Goal: Task Accomplishment & Management: Complete application form

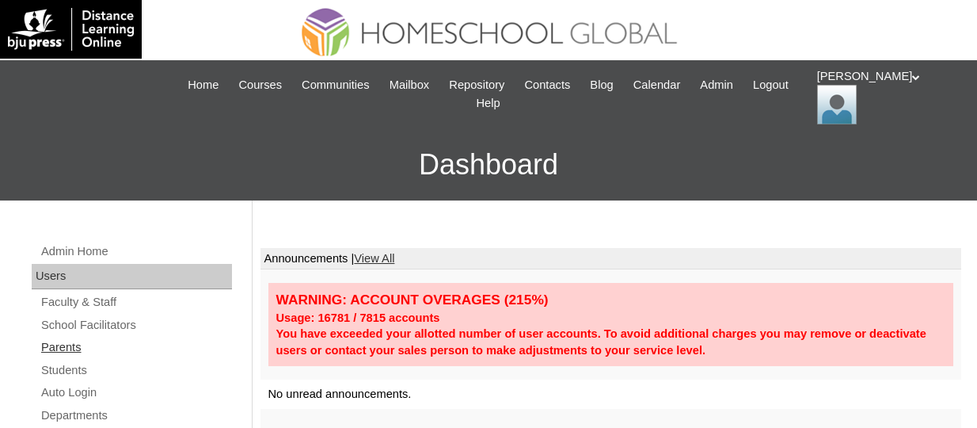
click at [70, 346] on link "Parents" at bounding box center [136, 347] width 192 height 20
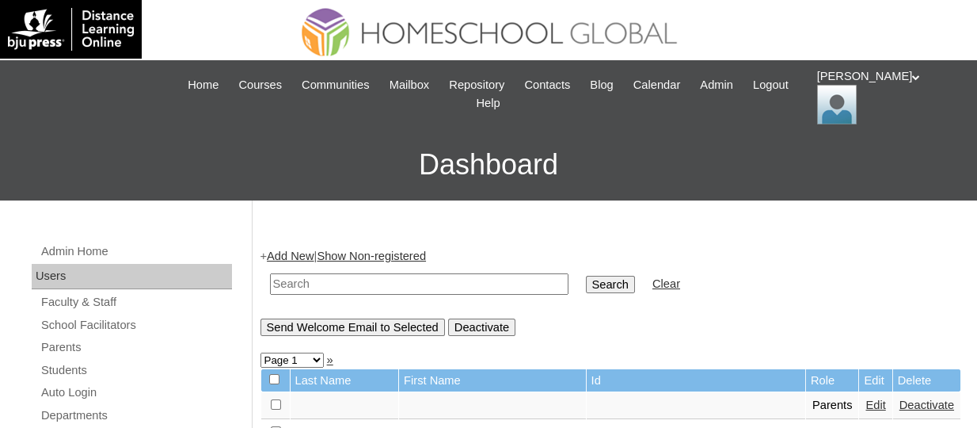
click at [298, 256] on link "Add New" at bounding box center [290, 255] width 47 height 13
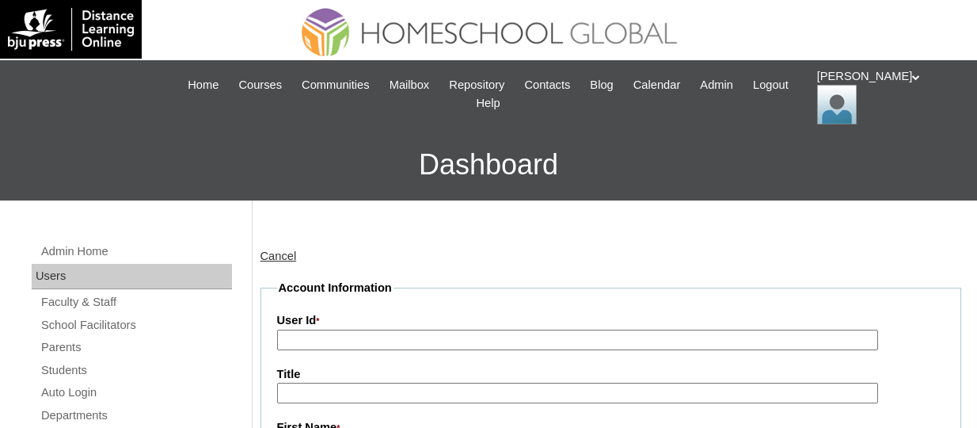
click at [407, 344] on input "User Id *" at bounding box center [577, 339] width 601 height 21
paste input "TOUCHPH2025-MHS0101922"
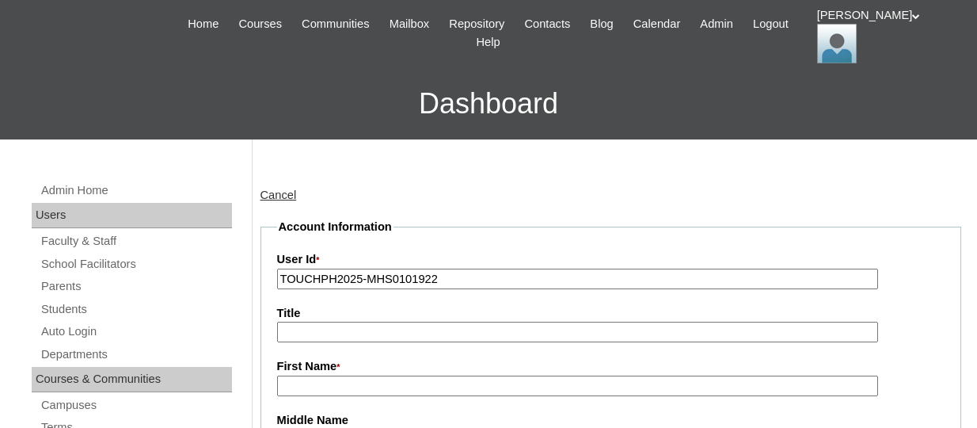
scroll to position [158, 0]
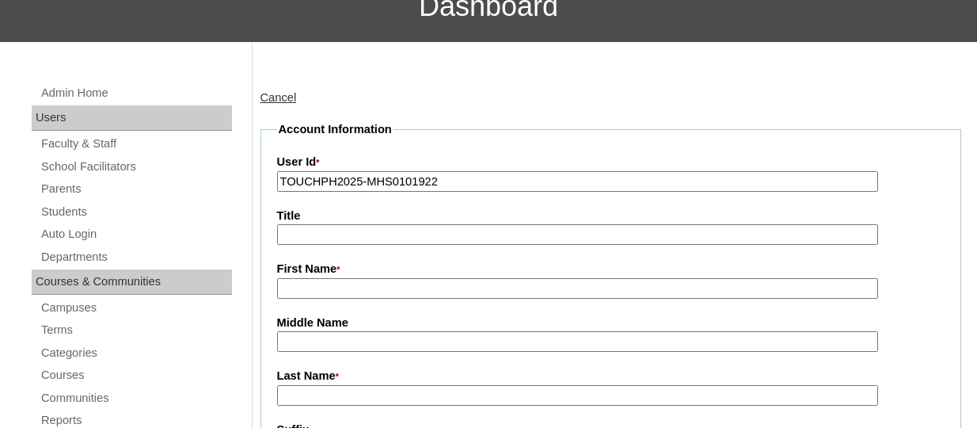
type input "TOUCHPH2025-MHS0101922"
click at [316, 279] on input "First Name *" at bounding box center [577, 288] width 601 height 21
paste input "Michelle Pascual"
drag, startPoint x: 390, startPoint y: 287, endPoint x: 330, endPoint y: 284, distance: 59.4
click at [330, 284] on input "Michelle Pascual" at bounding box center [577, 288] width 601 height 21
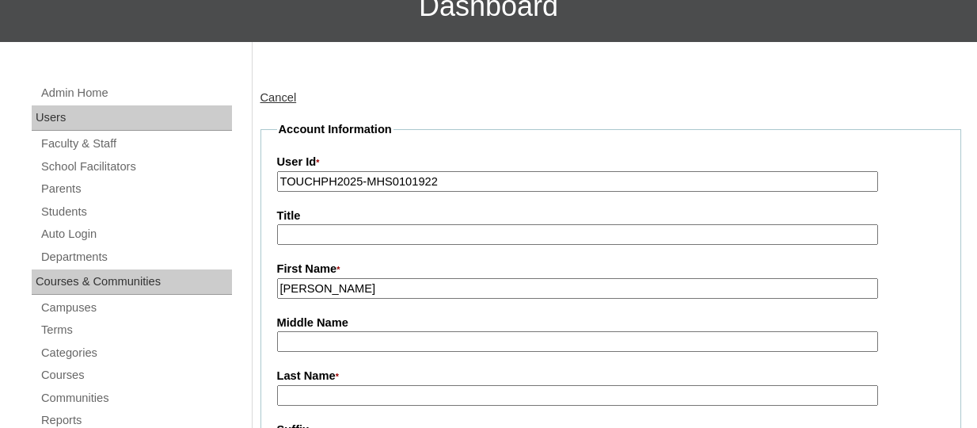
type input "Michelle"
click at [334, 397] on input "Last Name *" at bounding box center [577, 395] width 601 height 21
paste input "Pascual"
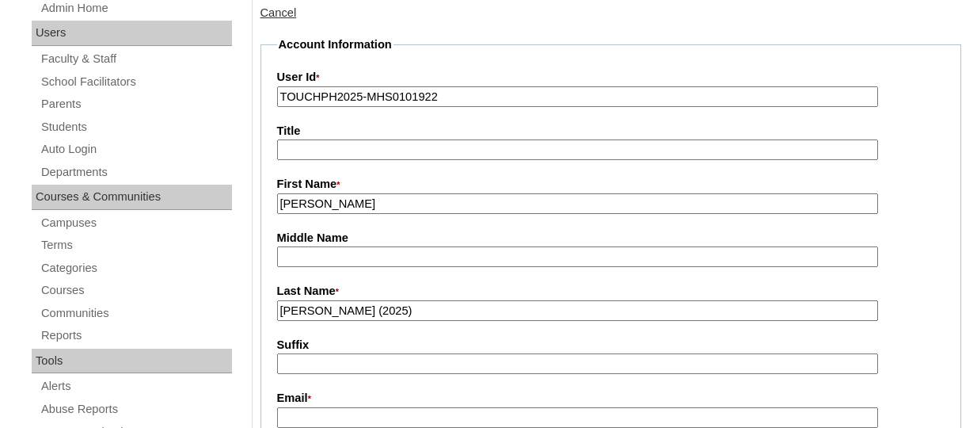
scroll to position [317, 0]
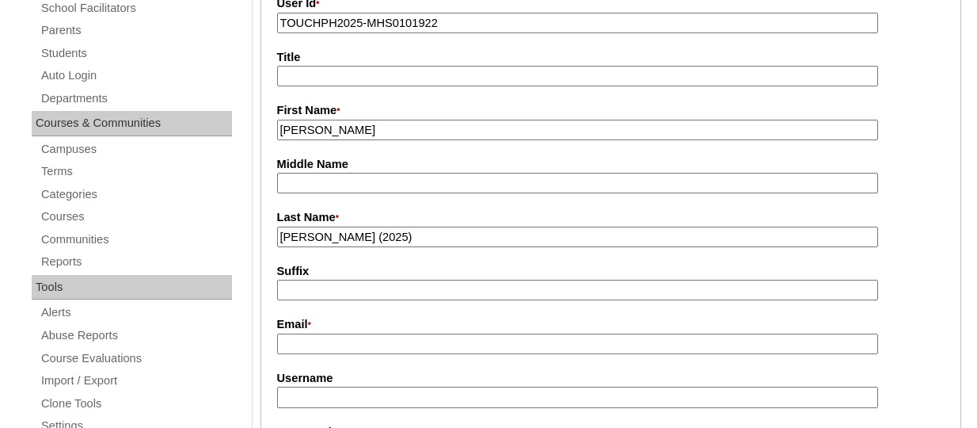
type input "Pascual (2025)"
click at [306, 336] on input "Email *" at bounding box center [577, 343] width 601 height 21
paste input "chellanolin@gmail.com"
type input "chellanolin@gmail.com"
click at [322, 397] on input "Username" at bounding box center [577, 396] width 601 height 21
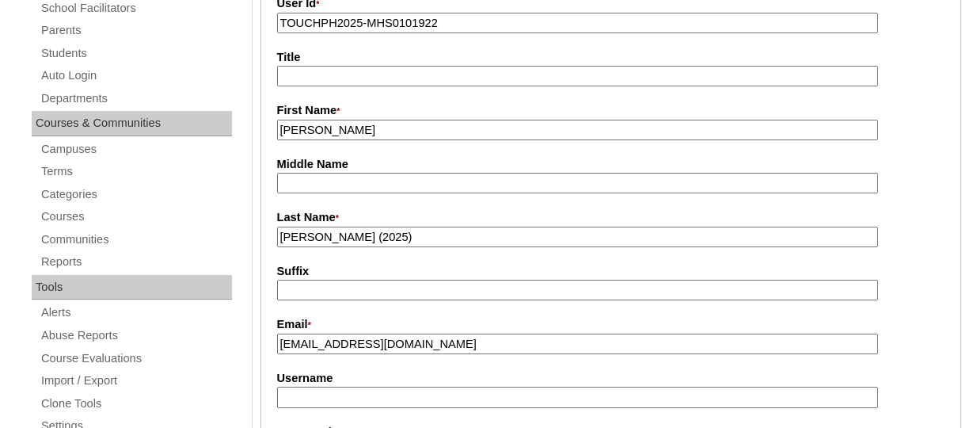
click at [361, 392] on input "Username" at bounding box center [577, 396] width 601 height 21
paste input "michellepascualTQ325"
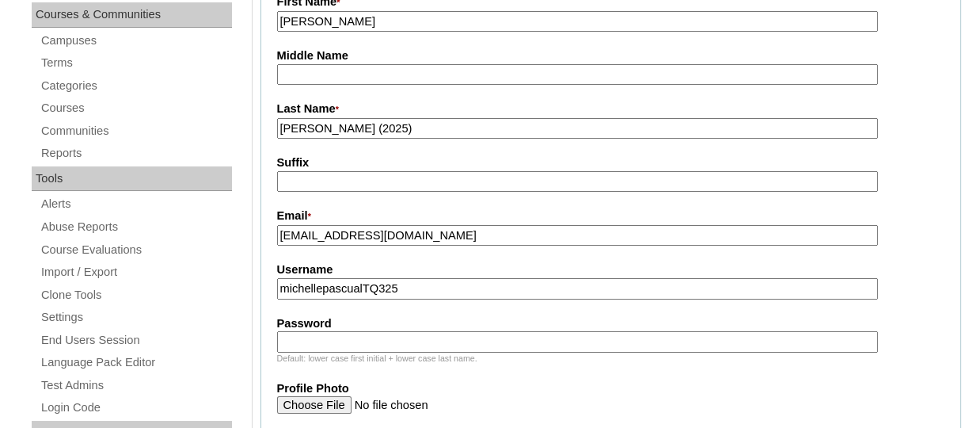
scroll to position [554, 0]
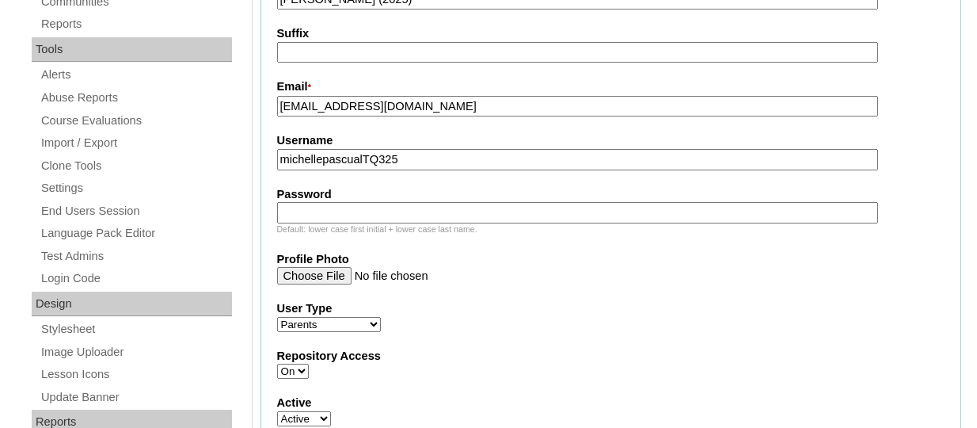
type input "michellepascualTQ325"
click at [302, 211] on input "Password" at bounding box center [577, 212] width 601 height 21
paste input "HG123456p"
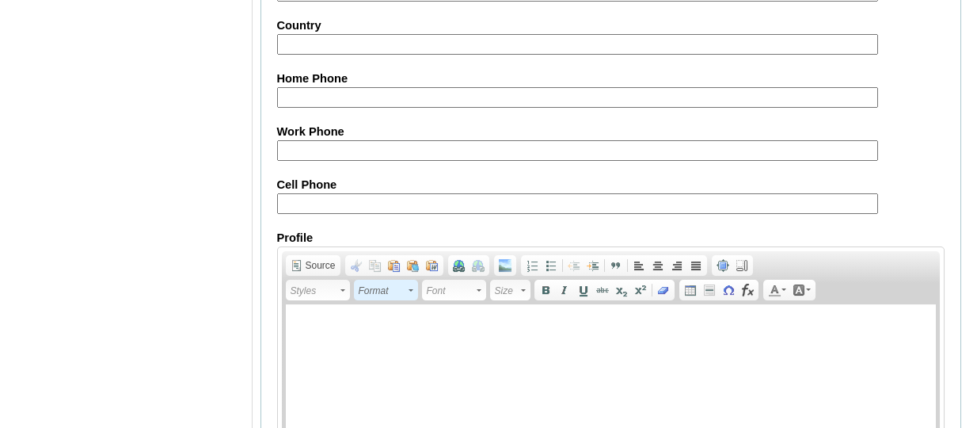
scroll to position [1732, 0]
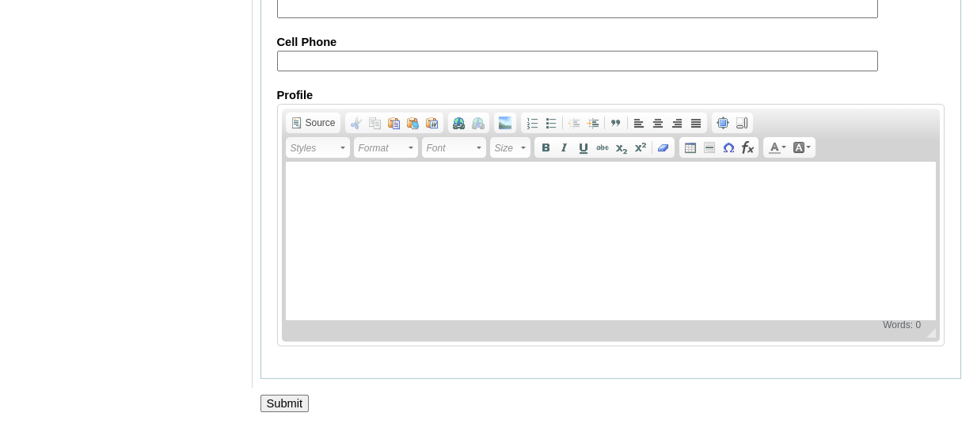
type input "HG123456p"
click at [281, 405] on input "Submit" at bounding box center [284, 402] width 49 height 17
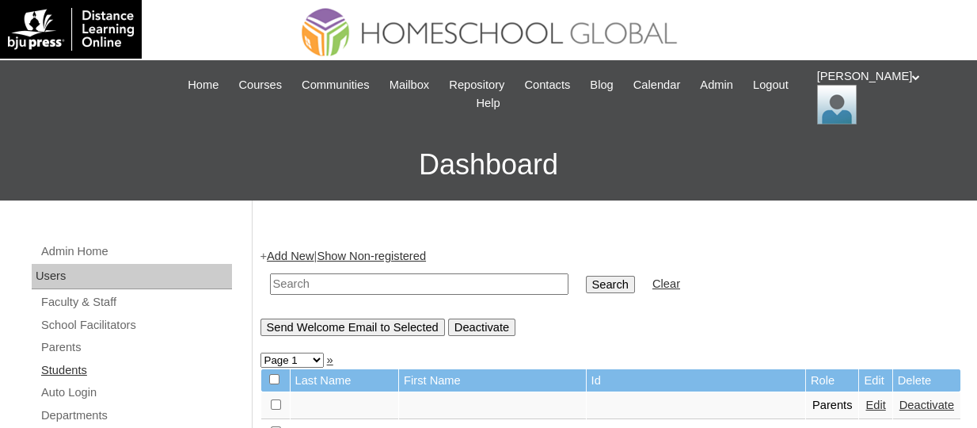
click at [87, 366] on link "Students" at bounding box center [136, 370] width 192 height 20
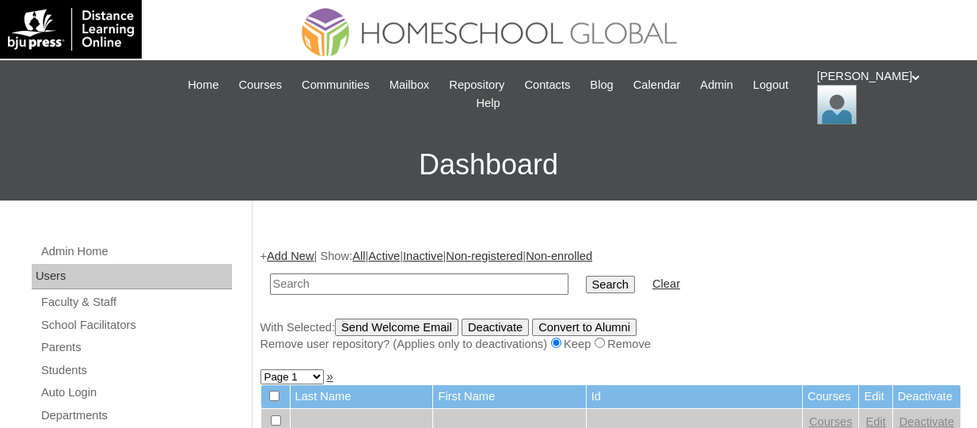
click at [280, 249] on link "Add New" at bounding box center [290, 255] width 47 height 13
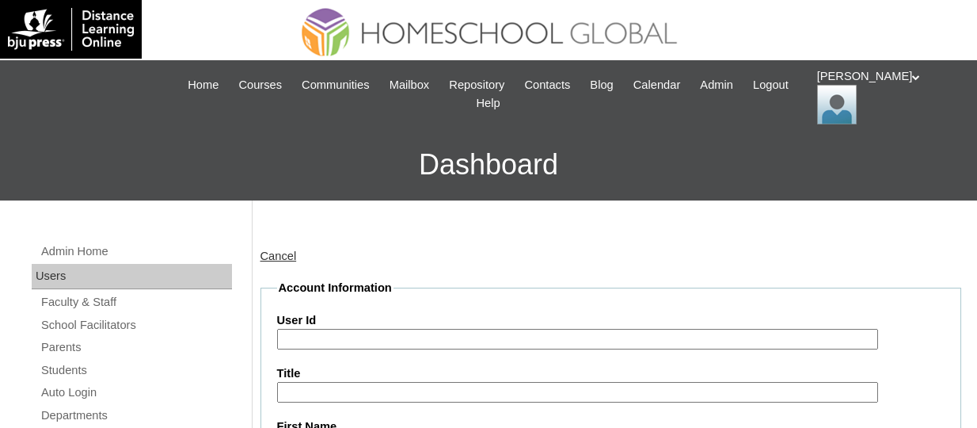
scroll to position [79, 0]
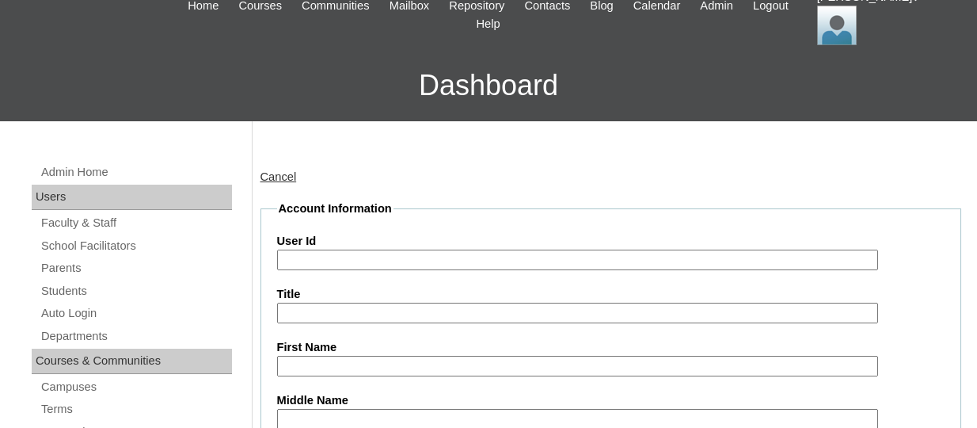
click at [336, 264] on input "User Id" at bounding box center [577, 259] width 601 height 21
paste input "TOUCHPH2025-MHS0101923"
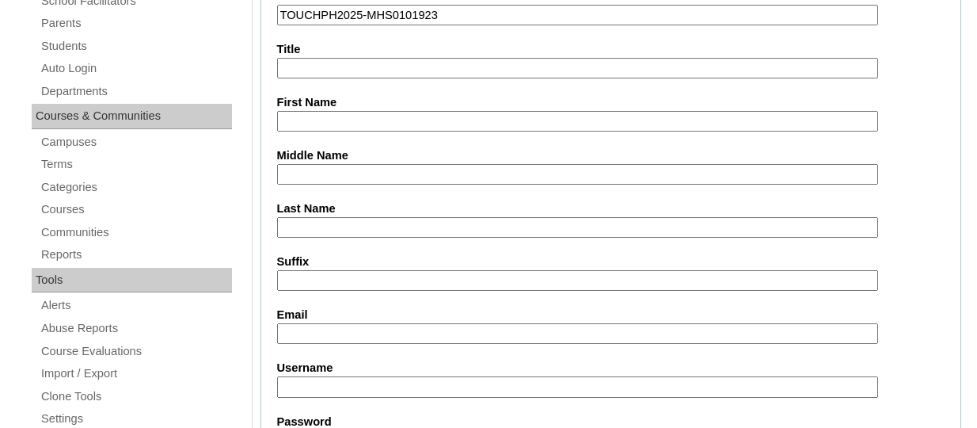
scroll to position [238, 0]
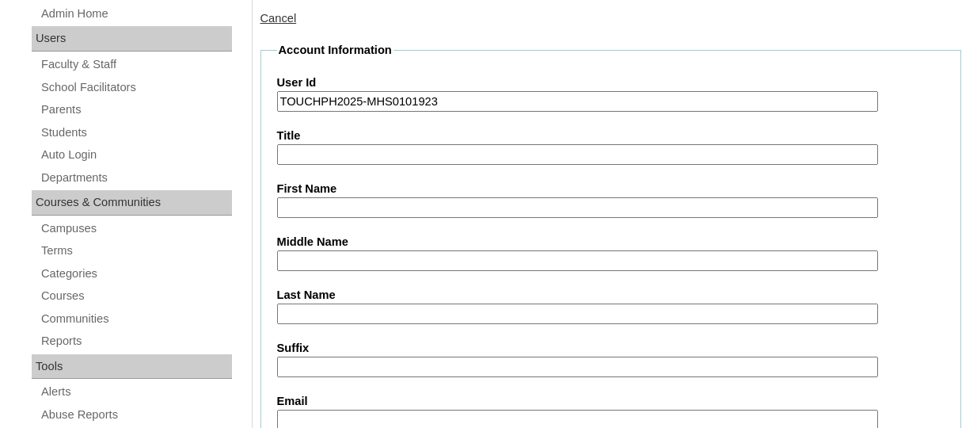
type input "TOUCHPH2025-MHS0101923"
click at [314, 203] on input "First Name" at bounding box center [577, 207] width 601 height 21
paste input "Izan Lucio A. Pascual"
drag, startPoint x: 401, startPoint y: 209, endPoint x: 352, endPoint y: 200, distance: 50.0
click at [352, 200] on input "Izan Lucio A. Pascual" at bounding box center [577, 207] width 601 height 21
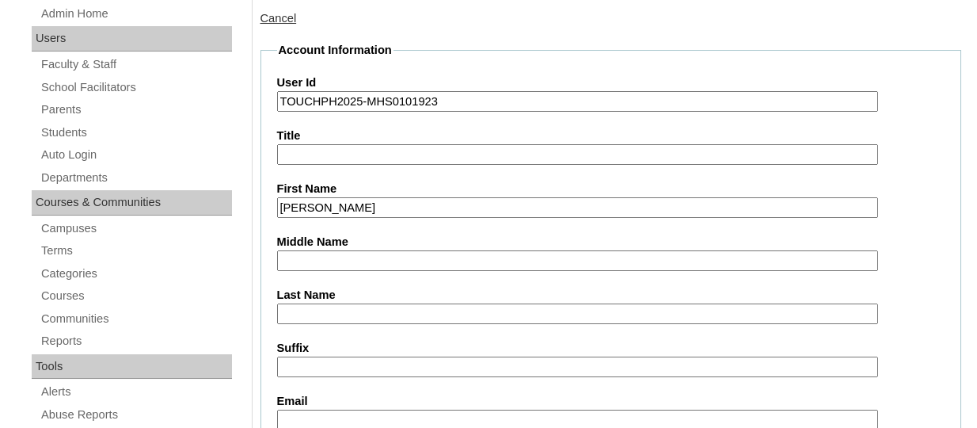
type input "Izan Lucio"
click at [318, 311] on input "Last Name" at bounding box center [577, 313] width 601 height 21
paste input "Pascual"
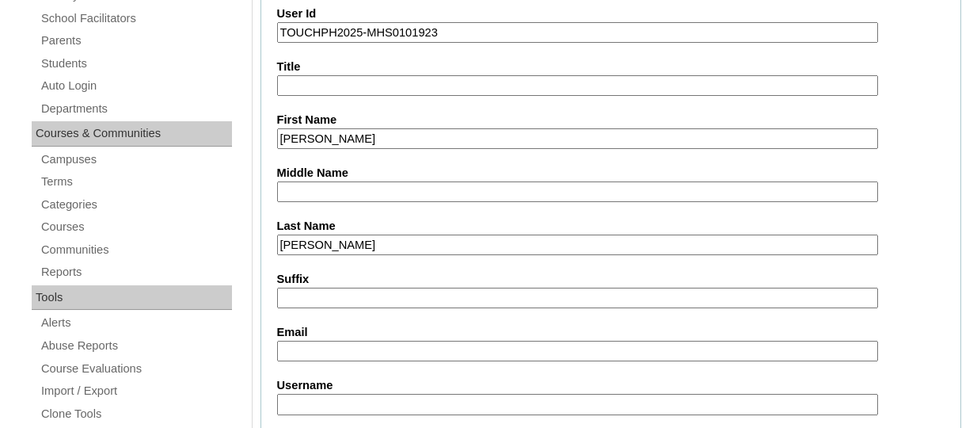
scroll to position [395, 0]
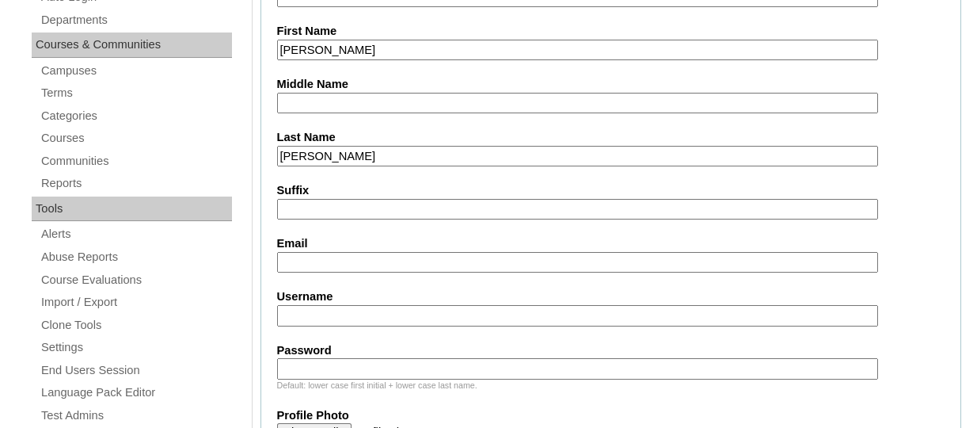
type input "Pascual"
click at [313, 257] on input "Email" at bounding box center [577, 262] width 601 height 21
paste input "chellanolin@gmail.com"
type input "chellanolin@gmail.com"
click at [310, 305] on input "Username" at bounding box center [577, 315] width 601 height 21
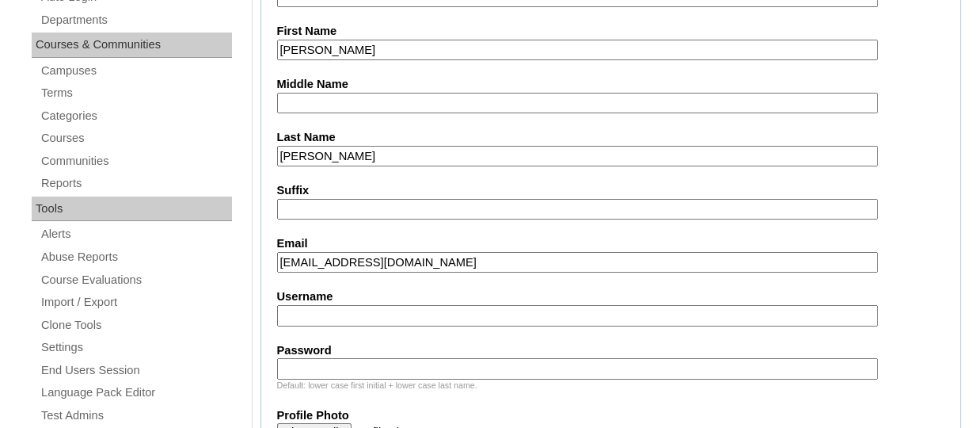
paste input "izanluciopascualTQ325"
type input "izanluciopascualTQ325"
click at [324, 358] on input "Password" at bounding box center [577, 368] width 601 height 21
paste input "HG123456s"
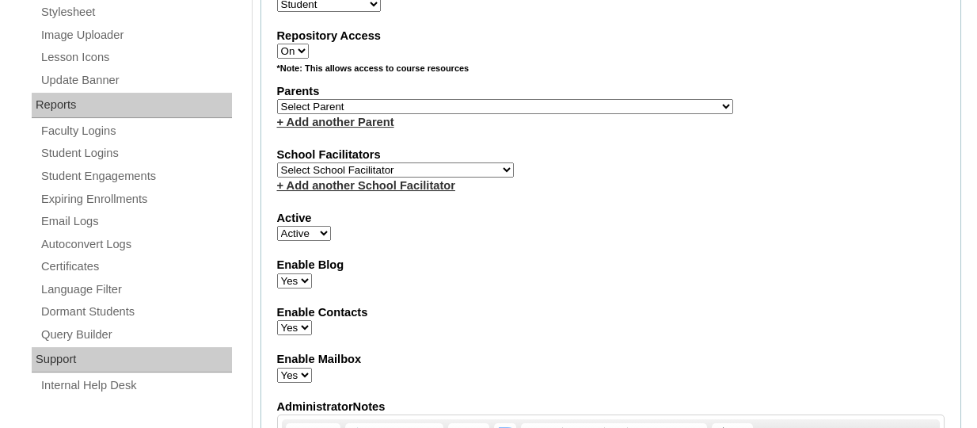
type input "HG123456s"
click at [352, 177] on select "Select School Facilitator Norman Añain Ruffa Abadijas Mary Abella Gloryfe Abion…" at bounding box center [395, 169] width 237 height 15
click at [536, 218] on label "Active" at bounding box center [611, 218] width 668 height 17
click at [331, 226] on select "Active Inactive" at bounding box center [304, 233] width 54 height 15
click at [429, 107] on select "Select Parent , , , , , , , , , , , , , , , , , , , , , , , , , , , , , , , , ,…" at bounding box center [505, 106] width 456 height 15
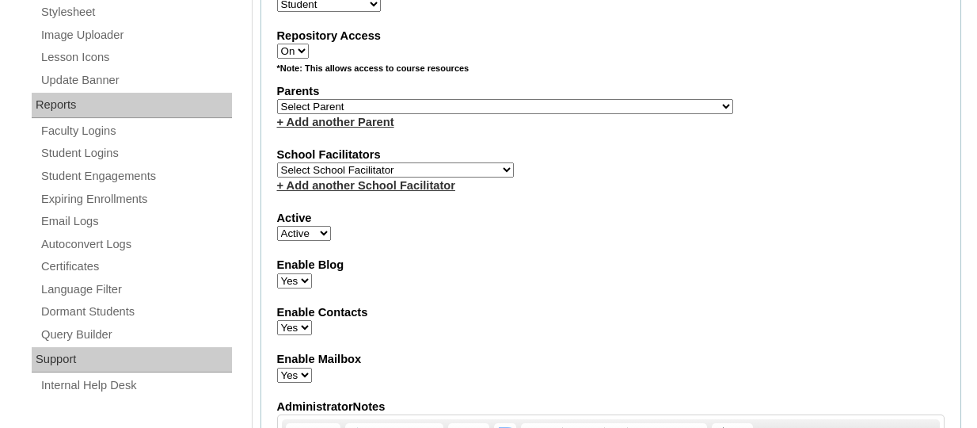
select select "43925"
click at [277, 101] on select "Select Parent , , , , , , , , , , , , , , , , , , , , , , , , , , , , , , , , ,…" at bounding box center [505, 106] width 456 height 15
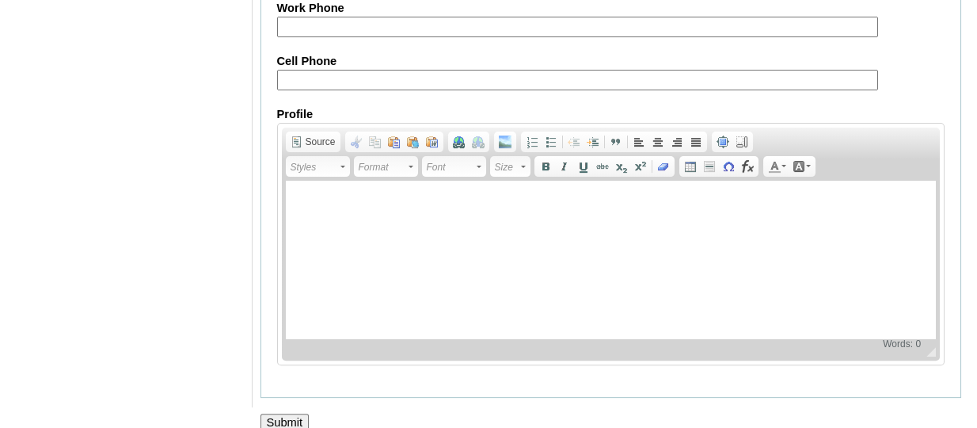
scroll to position [2019, 0]
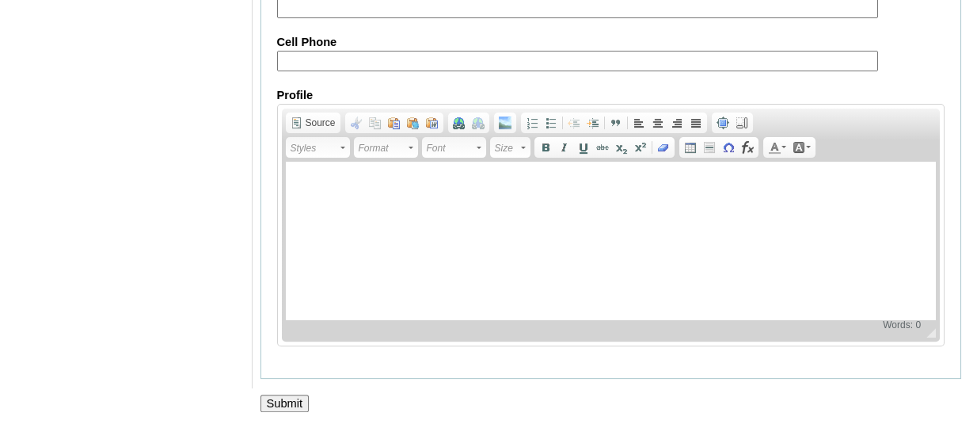
click at [289, 405] on input "Submit" at bounding box center [284, 402] width 49 height 17
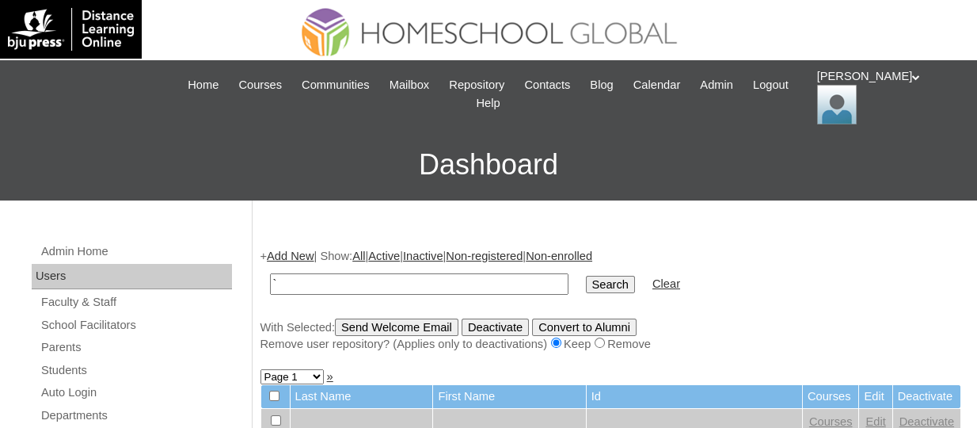
type input "`"
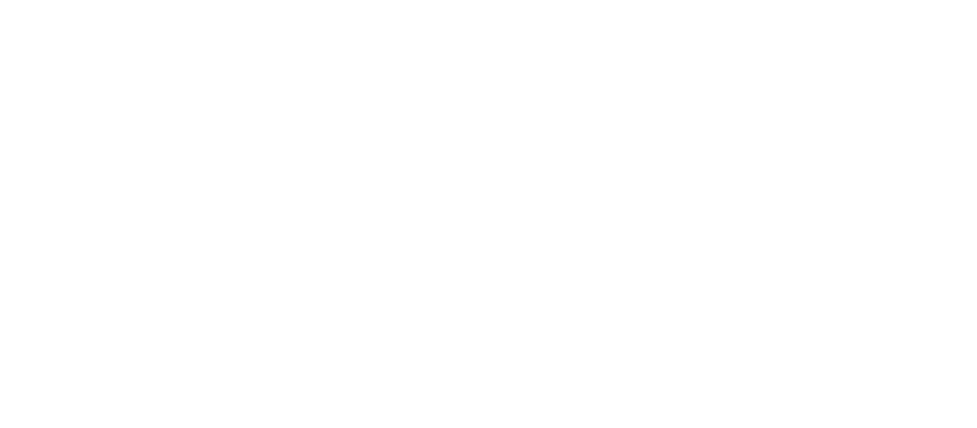
select select "43925"
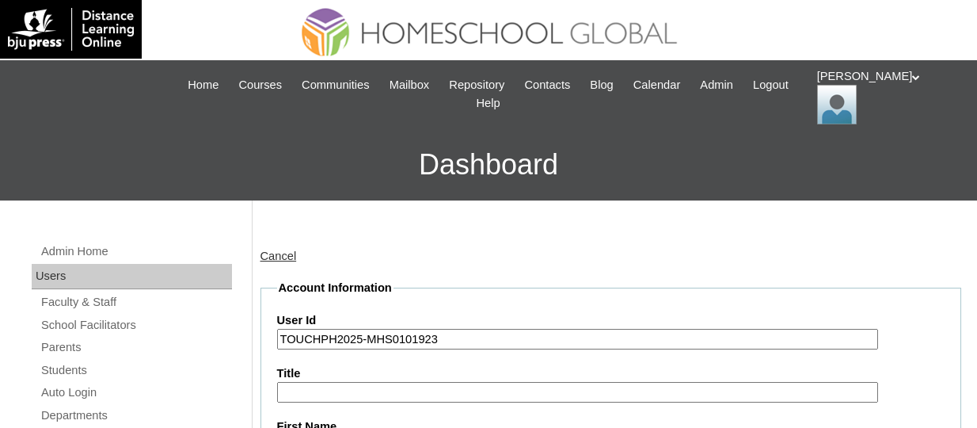
scroll to position [2019, 0]
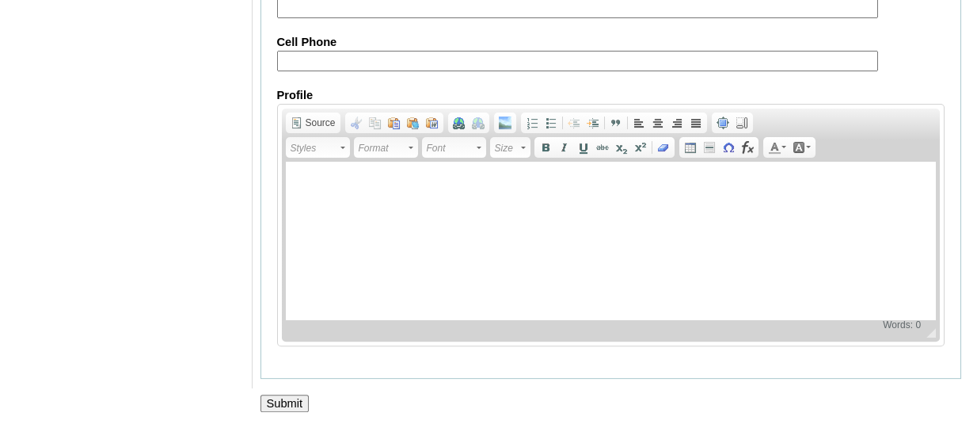
click at [283, 398] on input "Submit" at bounding box center [284, 402] width 49 height 17
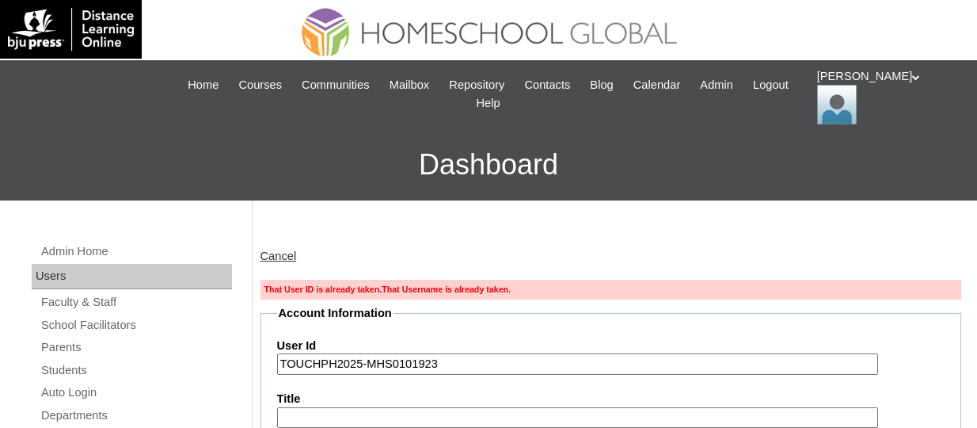
click at [466, 368] on input "TOUCHPH2025-MHS0101923" at bounding box center [577, 363] width 601 height 21
click at [78, 370] on link "Students" at bounding box center [136, 370] width 192 height 20
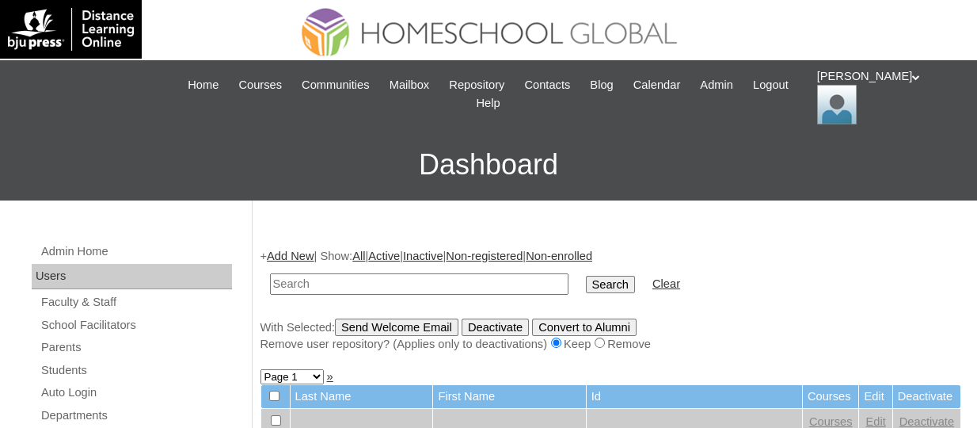
click at [371, 282] on input "text" at bounding box center [419, 283] width 298 height 21
type input "TOUCHPH2025-MHS0101923"
click at [586, 276] on input "Search" at bounding box center [610, 284] width 49 height 17
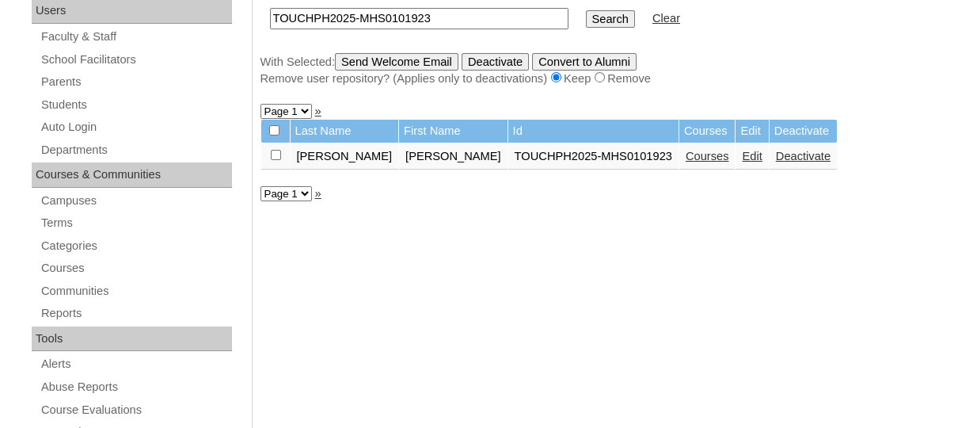
scroll to position [317, 0]
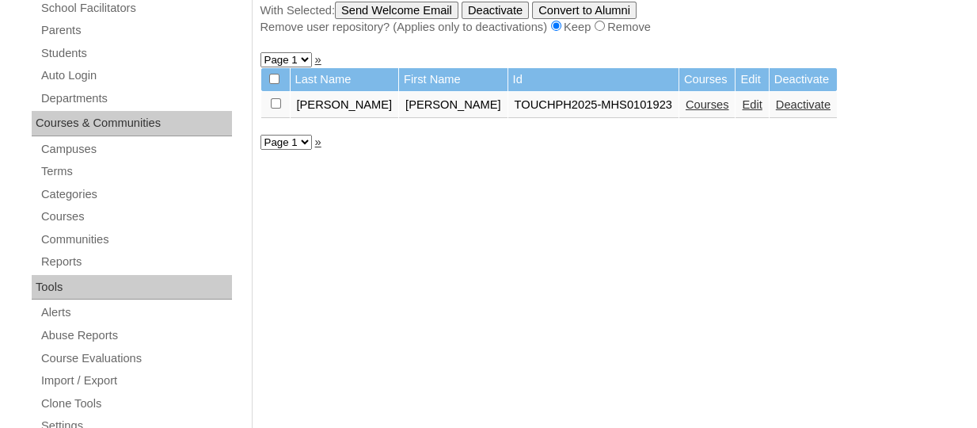
click at [686, 109] on link "Courses" at bounding box center [708, 104] width 44 height 13
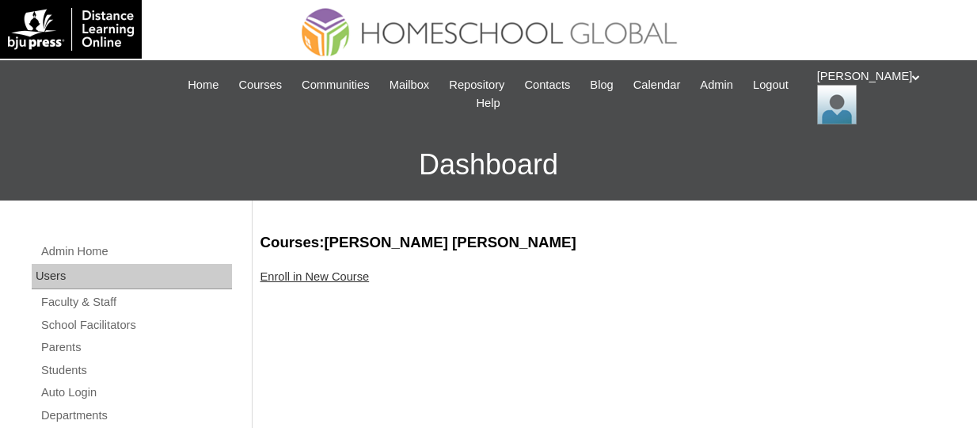
click at [333, 274] on link "Enroll in New Course" at bounding box center [314, 276] width 109 height 13
